Goal: Find specific page/section: Find specific page/section

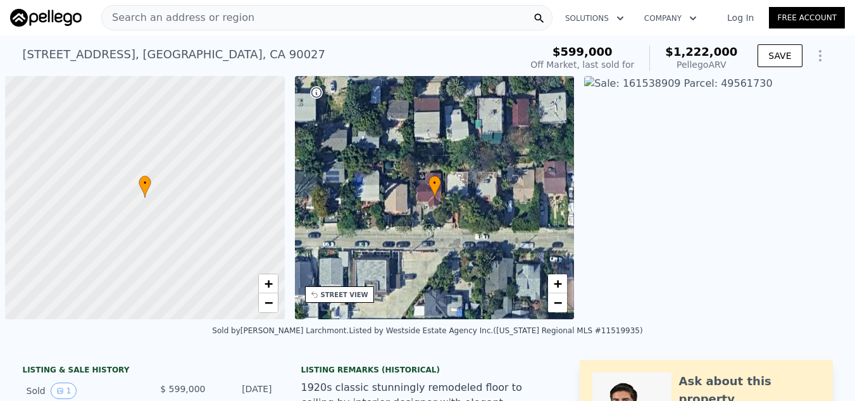
click at [315, 17] on div "Search an address or region" at bounding box center [326, 17] width 451 height 25
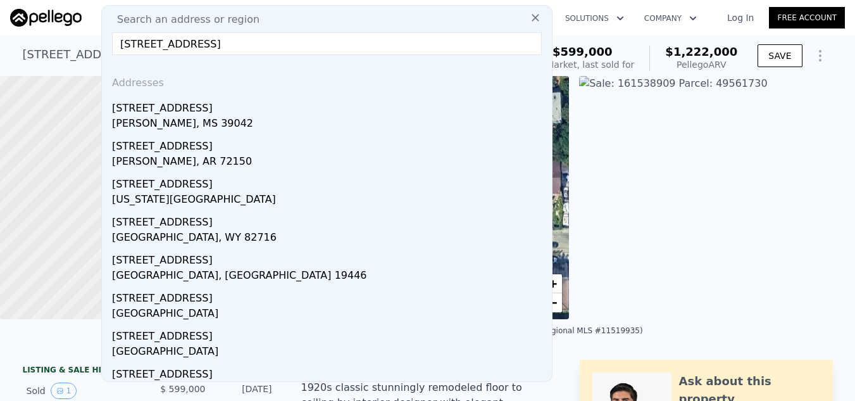
type input "[STREET_ADDRESS]"
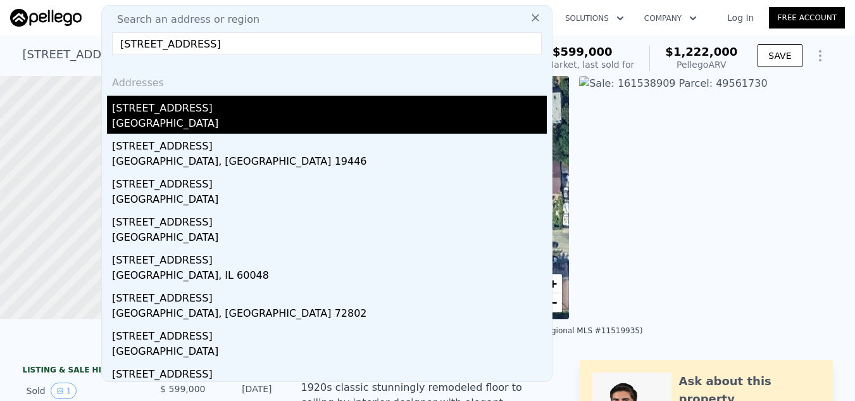
click at [317, 118] on div "[GEOGRAPHIC_DATA]" at bounding box center [329, 125] width 435 height 18
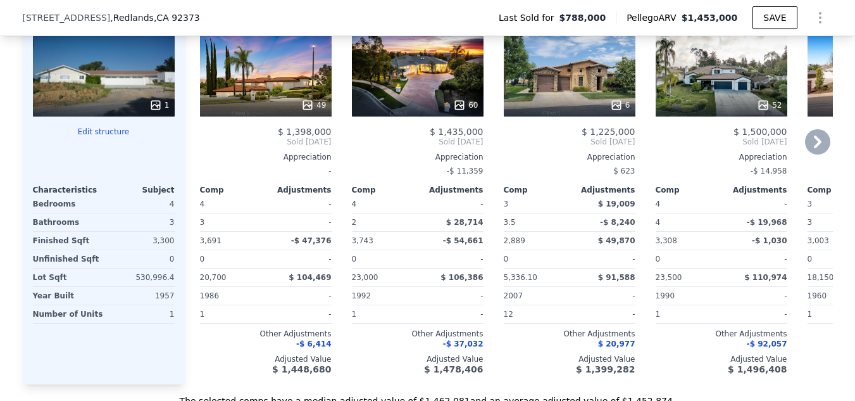
scroll to position [1479, 0]
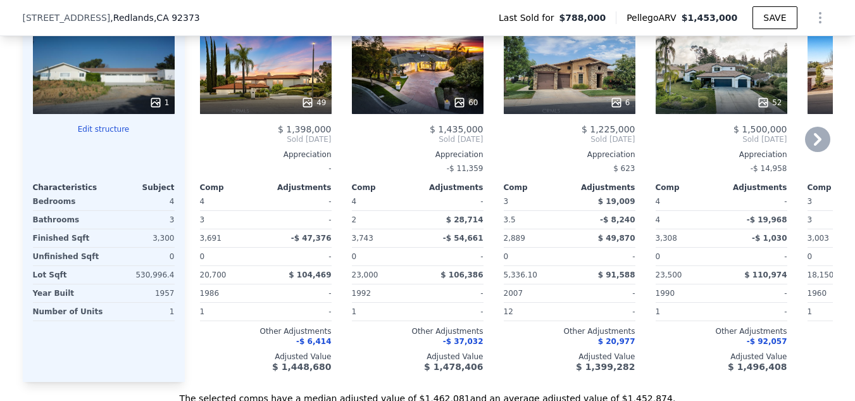
click at [814, 151] on icon at bounding box center [817, 139] width 25 height 25
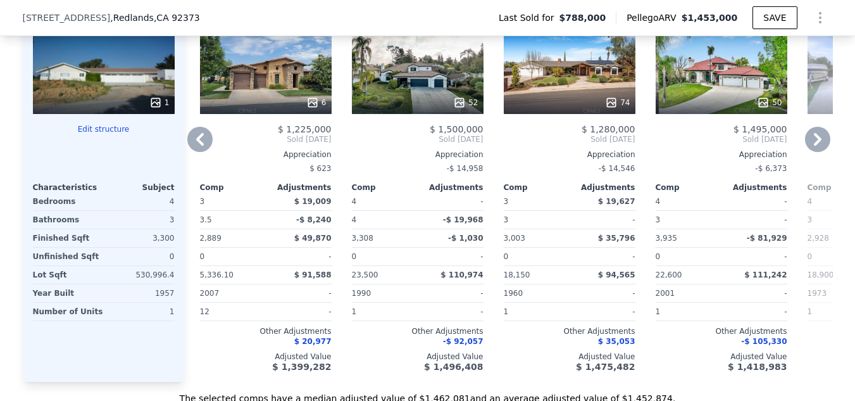
click at [814, 151] on icon at bounding box center [817, 139] width 25 height 25
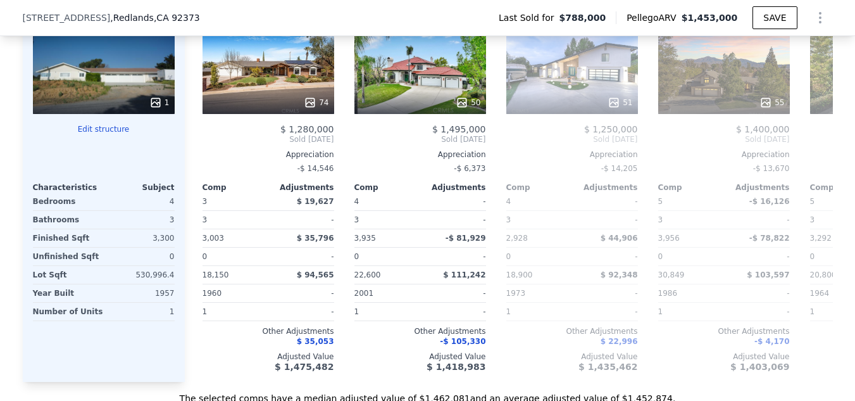
scroll to position [0, 608]
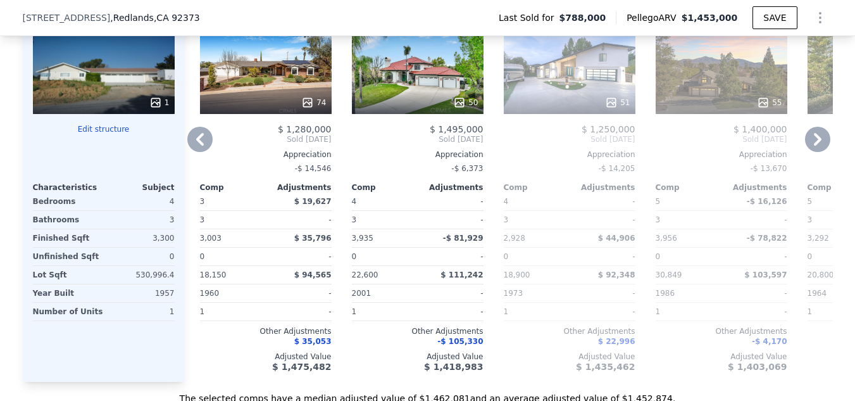
click at [814, 151] on icon at bounding box center [817, 139] width 25 height 25
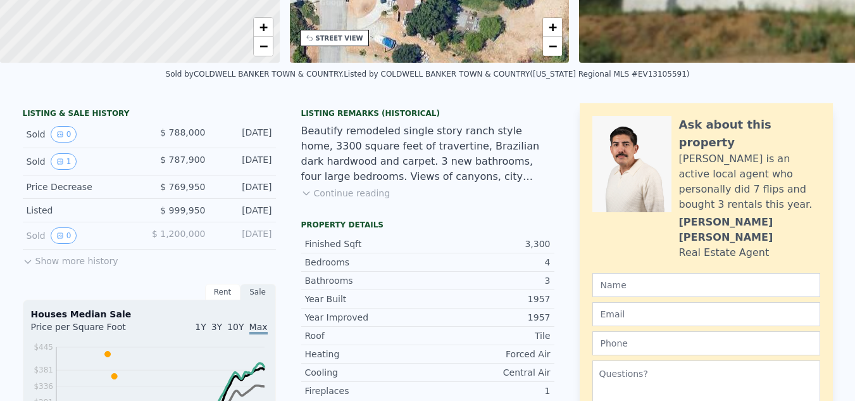
scroll to position [0, 0]
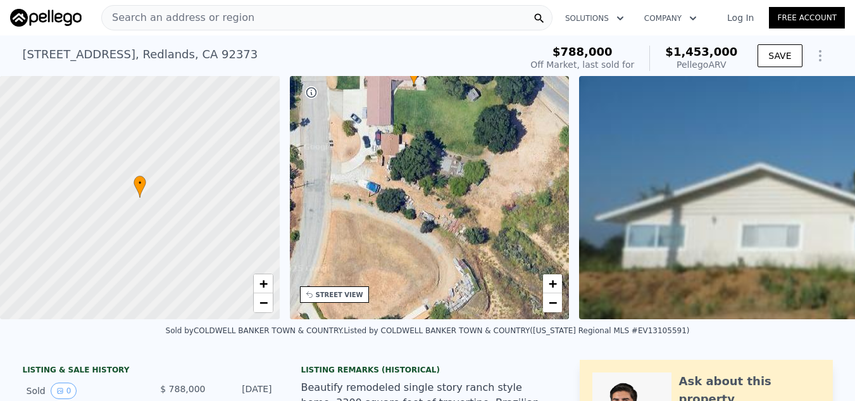
drag, startPoint x: 489, startPoint y: 256, endPoint x: 474, endPoint y: 144, distance: 113.2
click at [474, 144] on div "• + −" at bounding box center [430, 197] width 280 height 243
click at [553, 298] on span "−" at bounding box center [553, 302] width 8 height 16
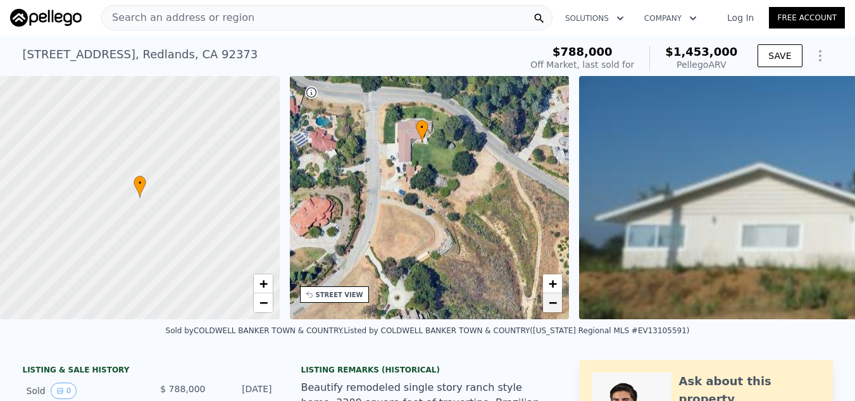
click at [555, 306] on span "−" at bounding box center [553, 302] width 8 height 16
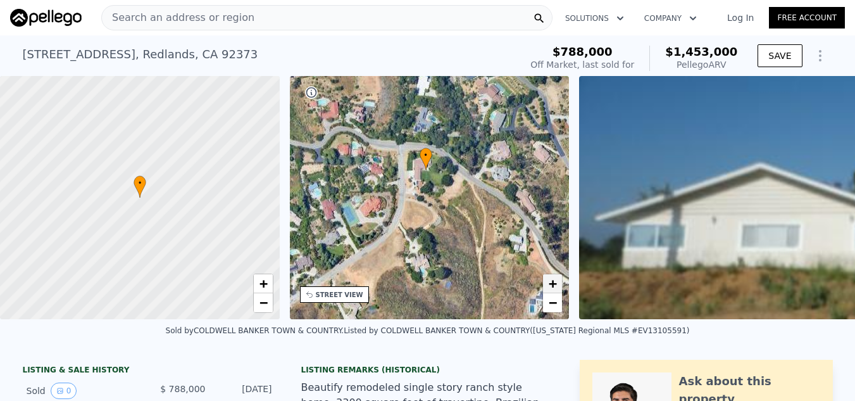
click at [553, 279] on span "+" at bounding box center [553, 283] width 8 height 16
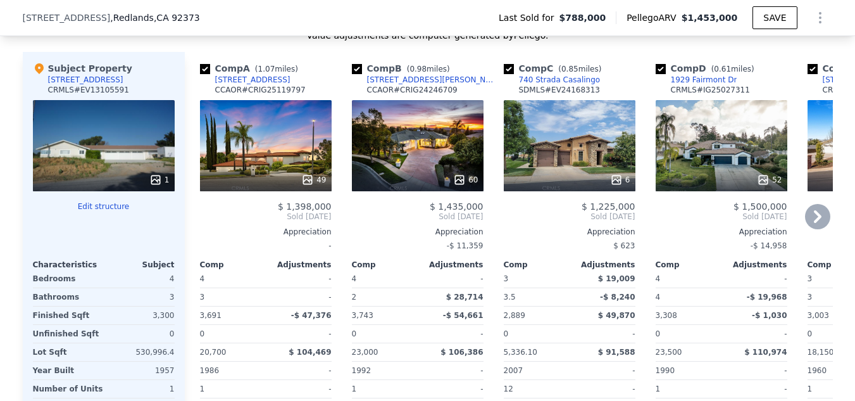
scroll to position [1452, 0]
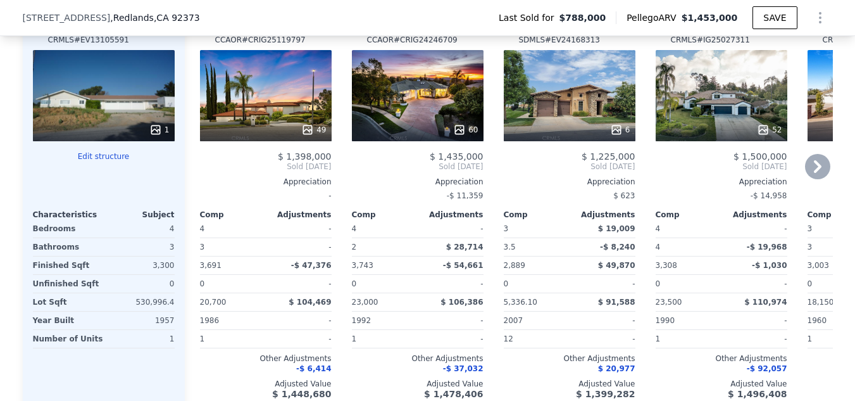
click at [347, 309] on div "Comp B ( 0.98 miles) [STREET_ADDRESS][PERSON_NAME] CCAOR # CRIG24246709 60 $ 1,…" at bounding box center [418, 205] width 142 height 407
